Goal: Navigation & Orientation: Understand site structure

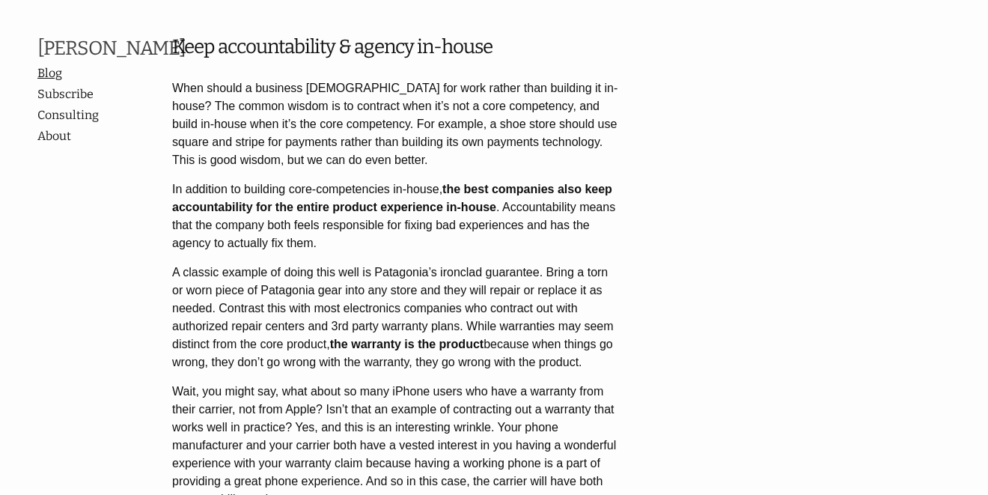
click at [41, 82] on link "Blog" at bounding box center [97, 73] width 120 height 18
click at [58, 124] on link "Consulting" at bounding box center [97, 115] width 120 height 18
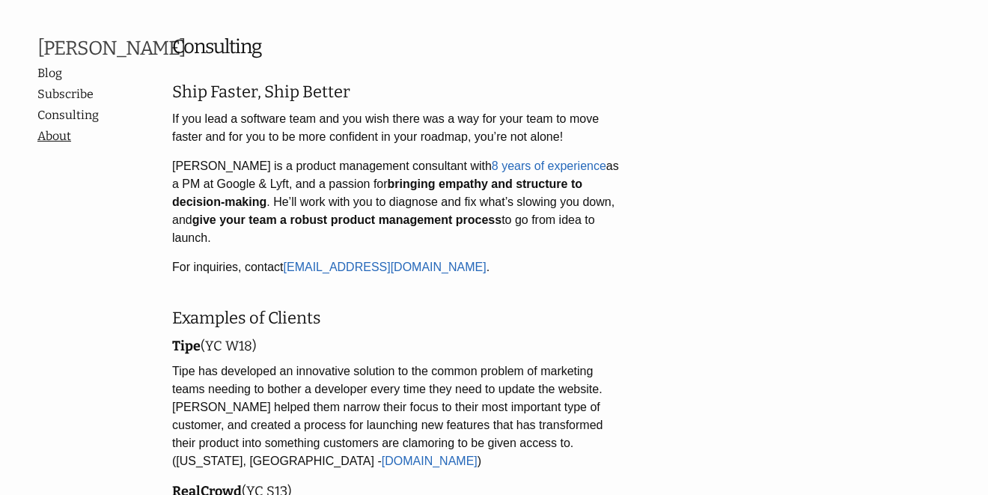
click at [56, 145] on link "About" at bounding box center [104, 136] width 135 height 18
